Goal: Task Accomplishment & Management: Complete application form

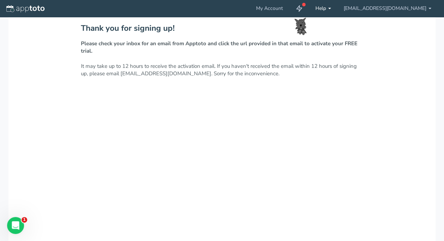
click at [337, 14] on link "Help" at bounding box center [323, 8] width 28 height 17
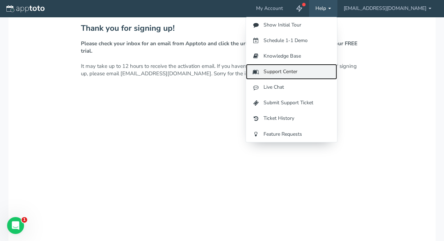
click at [316, 73] on link "Support Center" at bounding box center [291, 72] width 91 height 16
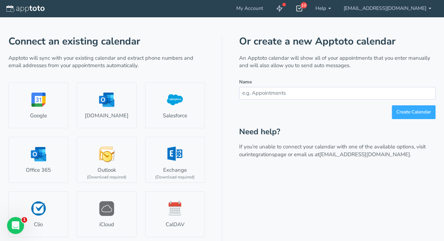
click at [309, 9] on div "10" at bounding box center [299, 8] width 20 height 17
click at [405, 67] on p "An Apptoto calendar will show all of your appointments that you enter manually …" at bounding box center [337, 61] width 196 height 15
click at [337, 9] on link "Help" at bounding box center [323, 8] width 28 height 17
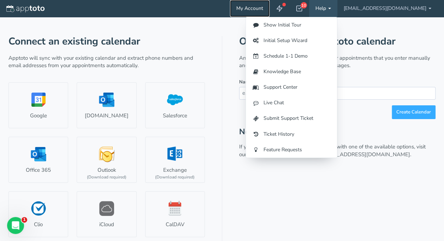
click at [269, 9] on link "My Account" at bounding box center [250, 8] width 40 height 17
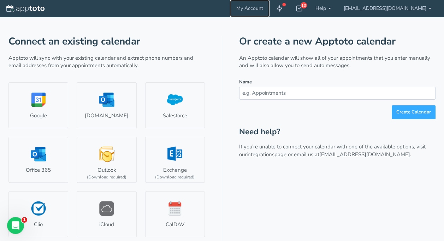
click at [269, 9] on link "My Account" at bounding box center [250, 8] width 40 height 17
click at [283, 9] on icon at bounding box center [279, 8] width 7 height 7
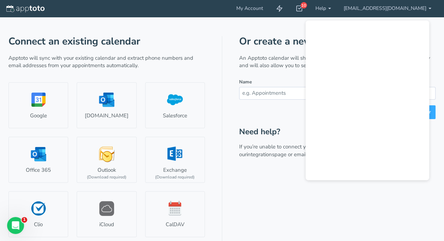
click at [262, 96] on input "text" at bounding box center [337, 93] width 196 height 12
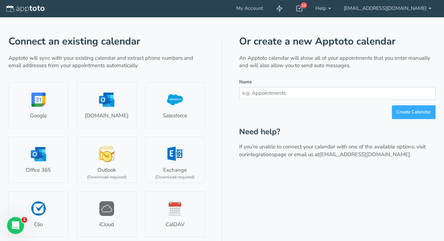
click at [265, 100] on form "Name Create Calendar" at bounding box center [337, 98] width 196 height 41
click at [337, 7] on link "Help" at bounding box center [323, 8] width 28 height 17
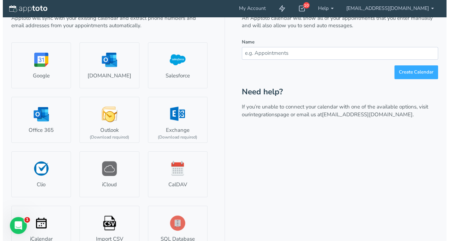
scroll to position [54, 0]
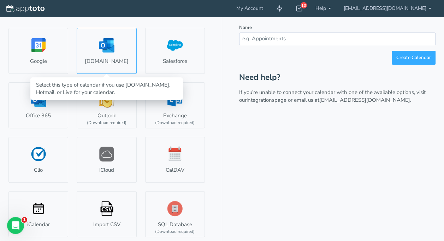
click at [117, 49] on link "[DOMAIN_NAME]" at bounding box center [107, 51] width 60 height 46
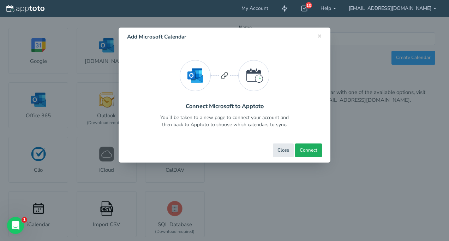
click at [309, 150] on span "Connect" at bounding box center [309, 150] width 18 height 7
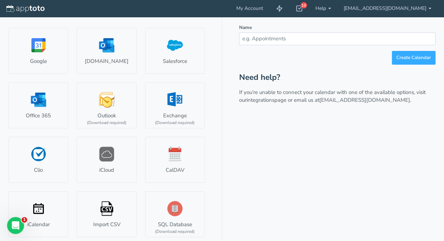
click at [255, 203] on div "Or create a new Apptoto calendar An Apptoto calendar will show all of your appo…" at bounding box center [337, 112] width 196 height 260
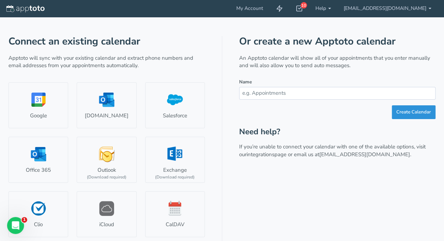
click at [405, 114] on button "Create Calendar" at bounding box center [414, 112] width 44 height 14
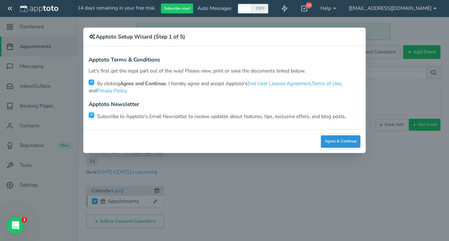
click at [335, 142] on button "Agree & Continue" at bounding box center [341, 141] width 40 height 12
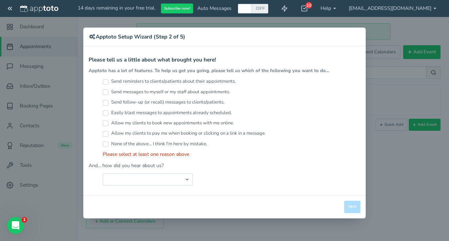
click at [188, 93] on label "Send messages to myself or my staff about appointments." at bounding box center [166, 92] width 127 height 7
click at [108, 93] on input "Send messages to myself or my staff about appointments." at bounding box center [106, 92] width 6 height 6
checkbox input "true"
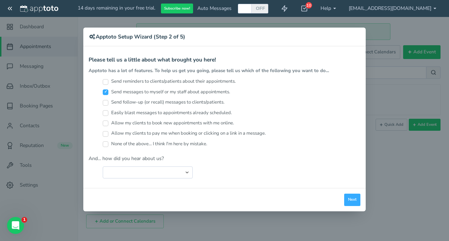
click at [10, 12] on div "× Apptoto Setup Wizard (Step 2 of 5) Apptoto Terms & Conditions Let's first get…" at bounding box center [224, 120] width 449 height 241
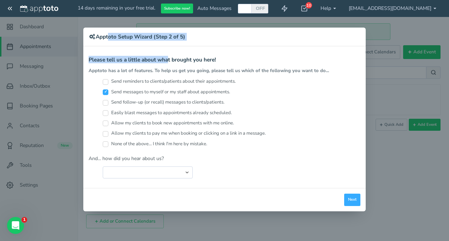
drag, startPoint x: 107, startPoint y: 40, endPoint x: 167, endPoint y: 46, distance: 61.0
click at [167, 46] on div "× Apptoto Setup Wizard (Step 2 of 5) Apptoto Terms & Conditions Let's first get…" at bounding box center [224, 120] width 283 height 184
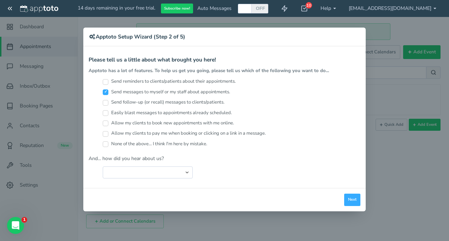
drag, startPoint x: 167, startPoint y: 46, endPoint x: 247, endPoint y: 48, distance: 79.8
click at [247, 48] on div "Apptoto Terms & Conditions Let's first get the legal part out of the way! Pleas…" at bounding box center [224, 117] width 283 height 142
click at [185, 173] on select "Search Engine (Google, Yahoo, Bing, etc.) Search Engine Advertisement Blog Post…" at bounding box center [148, 172] width 90 height 12
select select "string:Friend or Co-Worker"
click at [103, 166] on select "Search Engine (Google, Yahoo, Bing, etc.) Search Engine Advertisement Blog Post…" at bounding box center [148, 172] width 90 height 12
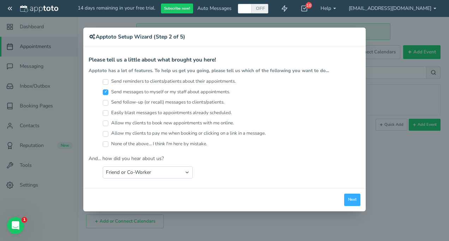
click at [104, 79] on input "Send reminders to clients/patients about their appointments." at bounding box center [106, 82] width 6 height 6
checkbox input "false"
click at [103, 99] on label "Send follow-up (or recall) messages to clients/patients." at bounding box center [164, 102] width 122 height 7
click at [103, 100] on input "Send follow-up (or recall) messages to clients/patients." at bounding box center [106, 103] width 6 height 6
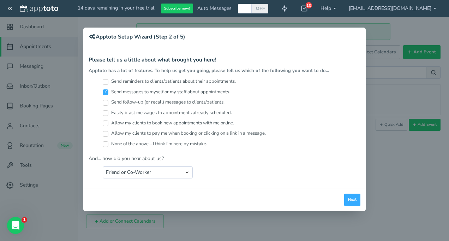
checkbox input "true"
click at [109, 112] on label "Easily blast messages to appointments already scheduled." at bounding box center [167, 112] width 129 height 7
click at [108, 112] on input "Easily blast messages to appointments already scheduled." at bounding box center [106, 113] width 6 height 6
click at [107, 112] on input "Easily blast messages to appointments already scheduled." at bounding box center [106, 113] width 6 height 6
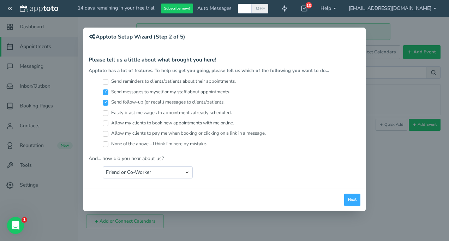
checkbox input "true"
click at [105, 82] on input "Send reminders to clients/patients about their appointments." at bounding box center [106, 82] width 6 height 6
checkbox input "true"
click at [357, 196] on button "Next" at bounding box center [352, 200] width 16 height 12
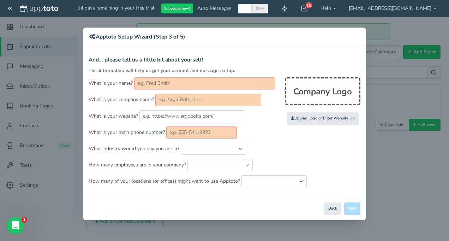
click at [193, 87] on input "text" at bounding box center [204, 83] width 141 height 12
click at [306, 87] on div "Company Logo" at bounding box center [323, 91] width 76 height 28
click at [215, 129] on input "text" at bounding box center [201, 132] width 71 height 12
click at [269, 115] on p "What is your website?" at bounding box center [225, 116] width 272 height 12
click at [328, 200] on div "Close Logout Cancel Back Saving! Save Done Next Agree & Continue" at bounding box center [224, 208] width 283 height 23
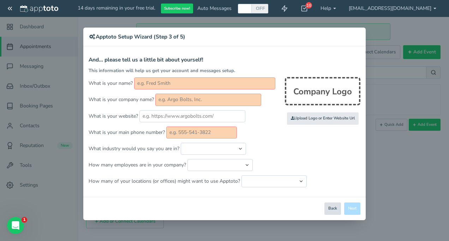
click at [330, 202] on button "Back" at bounding box center [333, 208] width 17 height 12
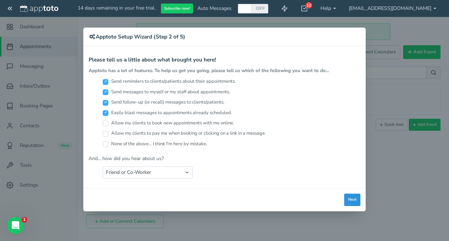
click at [354, 196] on button "Next" at bounding box center [352, 200] width 16 height 12
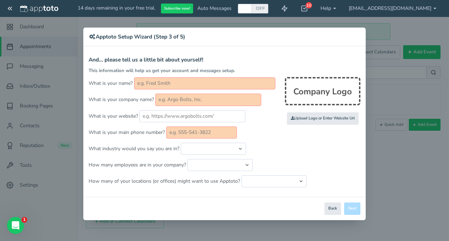
click at [352, 207] on div "Close Logout Cancel Back Saving! Save Done Next Agree & Continue" at bounding box center [224, 208] width 283 height 23
click at [201, 134] on input "text" at bounding box center [201, 132] width 71 height 12
type input "hh"
click at [197, 100] on input "text" at bounding box center [208, 100] width 106 height 12
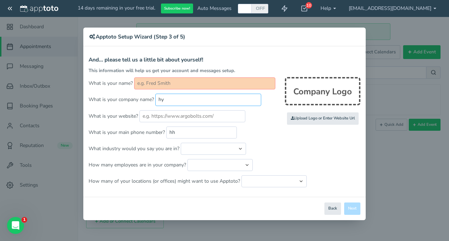
type input "hy"
click at [192, 82] on input "text" at bounding box center [204, 83] width 141 height 12
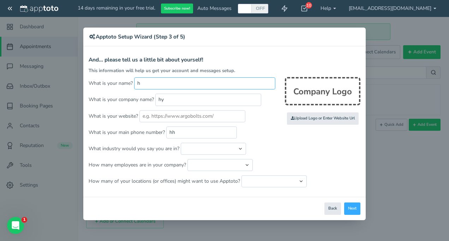
type input "h"
click at [302, 146] on p "What industry would you say you are in? Automotive Cleaning Services Consulting…" at bounding box center [225, 149] width 272 height 12
click at [351, 208] on button "Next" at bounding box center [352, 208] width 16 height 12
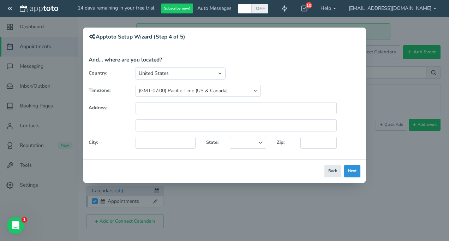
click at [351, 166] on button "Next" at bounding box center [352, 171] width 16 height 12
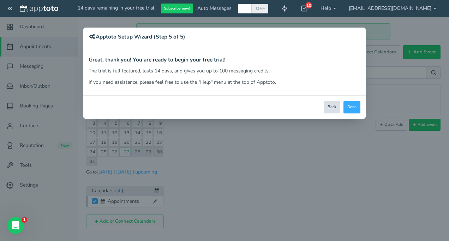
click at [331, 109] on button "Back" at bounding box center [332, 107] width 17 height 12
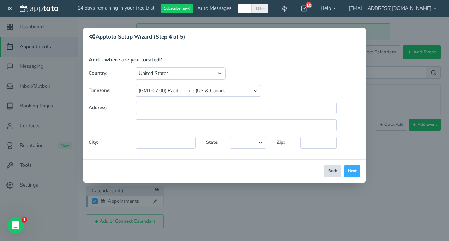
click at [333, 169] on button "Back" at bounding box center [333, 171] width 17 height 12
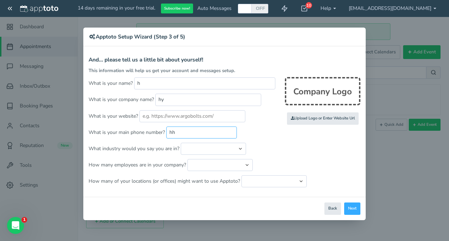
click at [208, 131] on input "hh" at bounding box center [201, 132] width 71 height 12
type input "h"
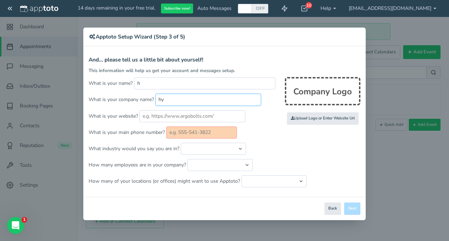
click at [179, 98] on input "hy" at bounding box center [208, 100] width 106 height 12
type input "h"
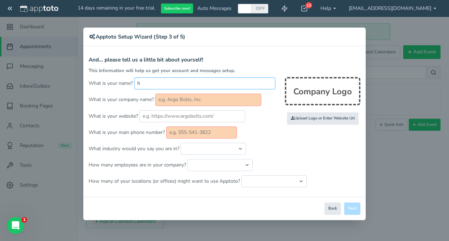
click at [152, 83] on input "h" at bounding box center [204, 83] width 141 height 12
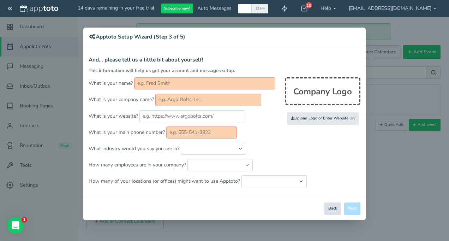
click at [330, 208] on button "Back" at bounding box center [333, 208] width 17 height 12
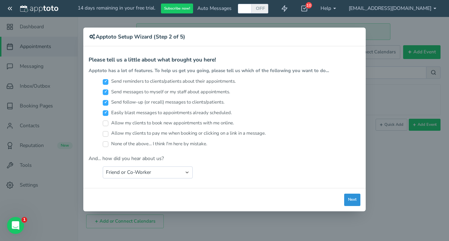
click at [351, 195] on button "Next" at bounding box center [352, 200] width 16 height 12
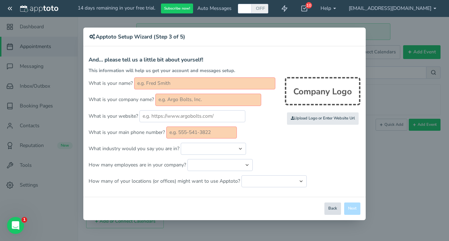
click at [333, 208] on button "Back" at bounding box center [333, 208] width 17 height 12
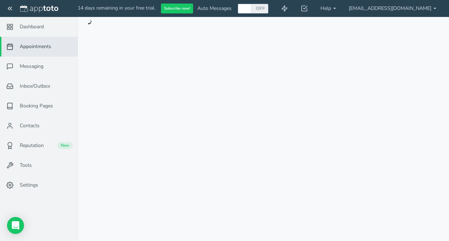
type input "h"
type input "hy"
type input "hh"
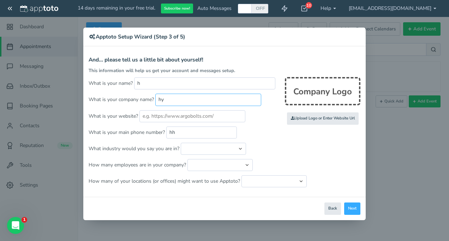
click at [164, 97] on input "hy" at bounding box center [208, 100] width 106 height 12
type input "h"
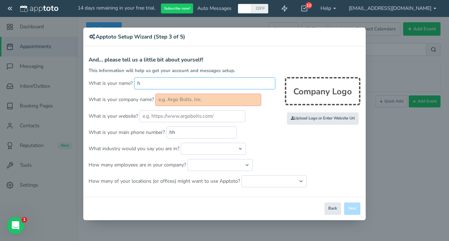
click at [148, 85] on input "h" at bounding box center [204, 83] width 141 height 12
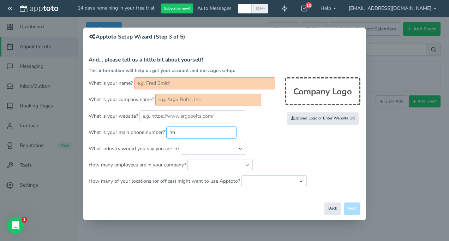
type input "h"
click at [293, 150] on p "What industry would you say you are in? Automotive Cleaning Services Consulting…" at bounding box center [225, 149] width 272 height 12
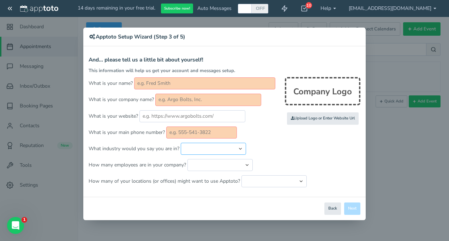
click at [243, 148] on select "Automotive Cleaning Services Consulting Education - Classroom Education - Admis…" at bounding box center [213, 149] width 65 height 12
select select "string:Healthcare - Research"
click at [181, 143] on select "Automotive Cleaning Services Consulting Education - Classroom Education - Admis…" at bounding box center [213, 149] width 65 height 12
click at [263, 161] on p "How many employees are in your company? Just me 1 to 5 6 to 10 11 to 25 26 to 5…" at bounding box center [225, 165] width 272 height 12
click at [242, 167] on select "Just me 1 to 5 6 to 10 11 to 25 26 to 50 51 to 100 101 to 500 501 to 1000 More …" at bounding box center [220, 165] width 65 height 12
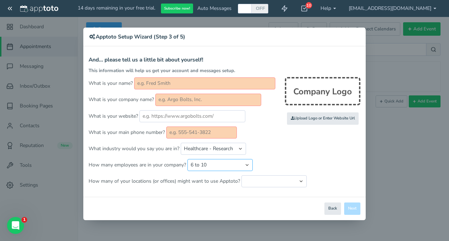
click at [188, 159] on select "Just me 1 to 5 6 to 10 11 to 25 26 to 50 51 to 100 101 to 500 501 to 1000 More …" at bounding box center [220, 165] width 65 height 12
click at [240, 160] on select "Just me 1 to 5 6 to 10 11 to 25 26 to 50 51 to 100 101 to 500 501 to 1000 More …" at bounding box center [220, 165] width 65 height 12
select select "string:11..25"
click at [188, 159] on select "Just me 1 to 5 6 to 10 11 to 25 26 to 50 51 to 100 101 to 500 501 to 1000 More …" at bounding box center [220, 165] width 65 height 12
click at [276, 181] on select "Just one location 2 3 4 5 6 to 10 11 to 25 26 to 50 More than 50" at bounding box center [274, 181] width 65 height 12
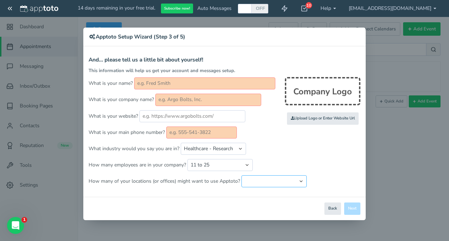
select select "string:2"
click at [242, 175] on select "Just one location 2 3 4 5 6 to 10 11 to 25 26 to 50 More than 50" at bounding box center [274, 181] width 65 height 12
click at [296, 150] on p "What industry would you say you are in? Automotive Cleaning Services Consulting…" at bounding box center [225, 149] width 272 height 12
